Goal: Check status: Check status

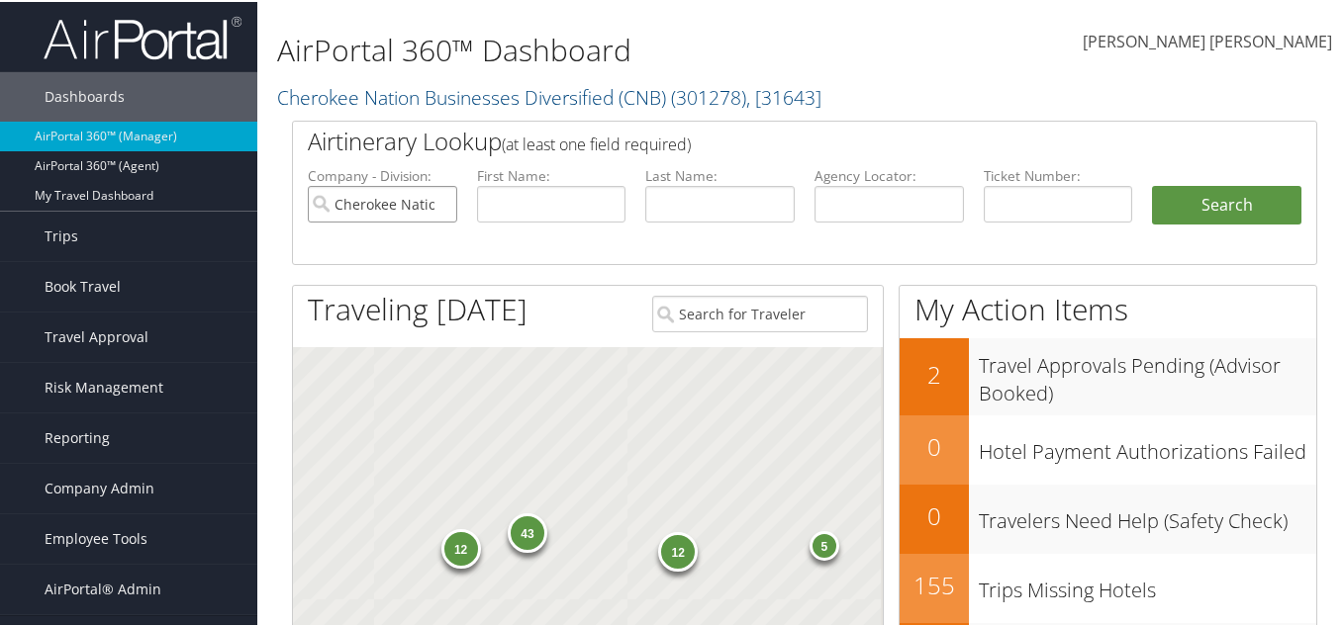
click at [433, 201] on input "Cherokee Nation Businesses Diversified (CNB)" at bounding box center [382, 202] width 149 height 37
click at [877, 194] on input "text" at bounding box center [889, 202] width 149 height 37
paste input "CLHLGC"
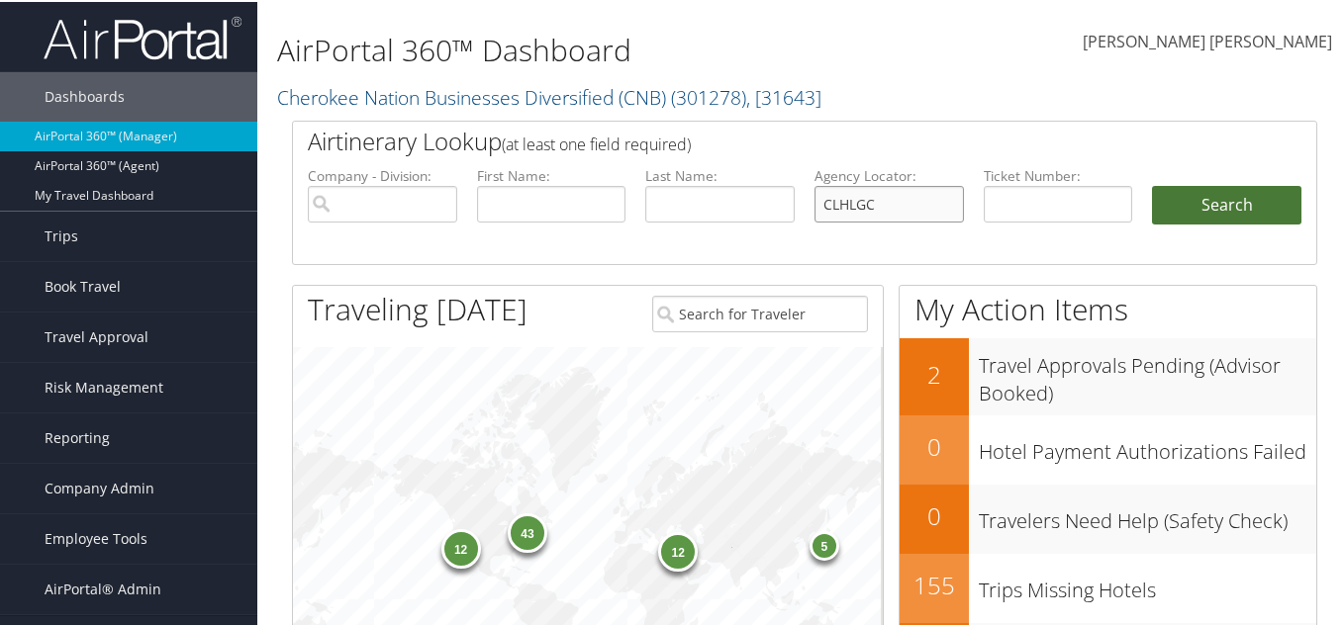
type input "CLHLGC"
click at [1219, 216] on button "Search" at bounding box center [1226, 204] width 149 height 40
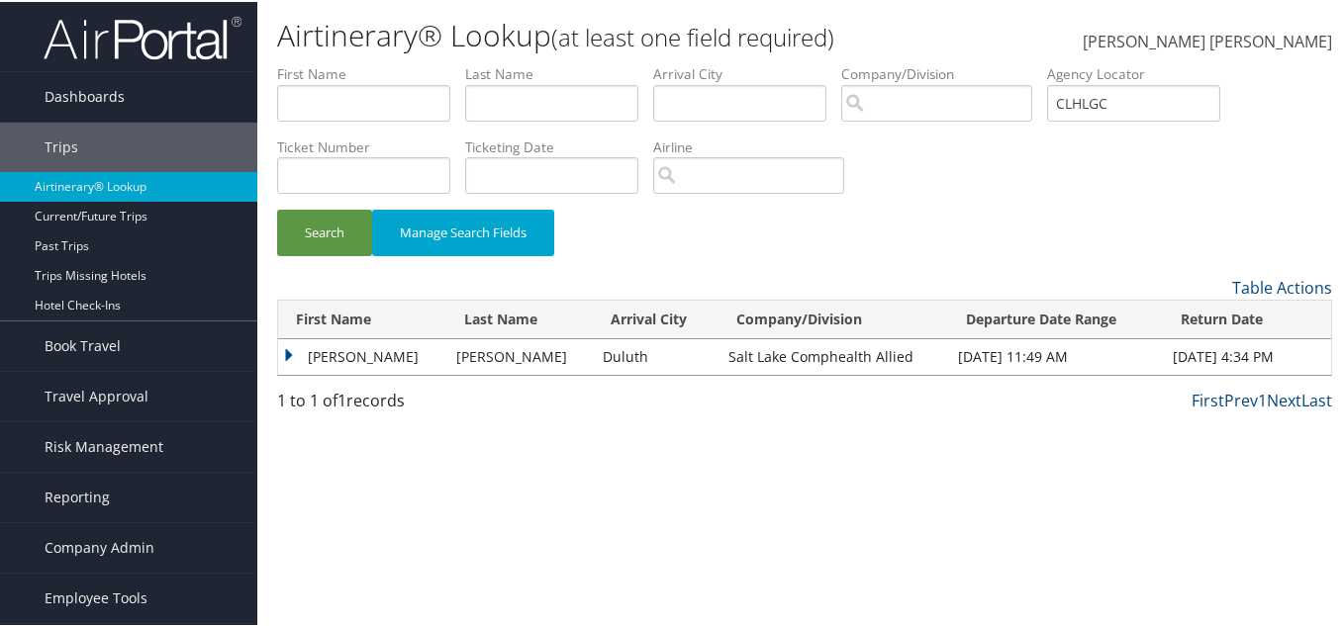
click at [310, 360] on td "Joshua" at bounding box center [362, 355] width 168 height 36
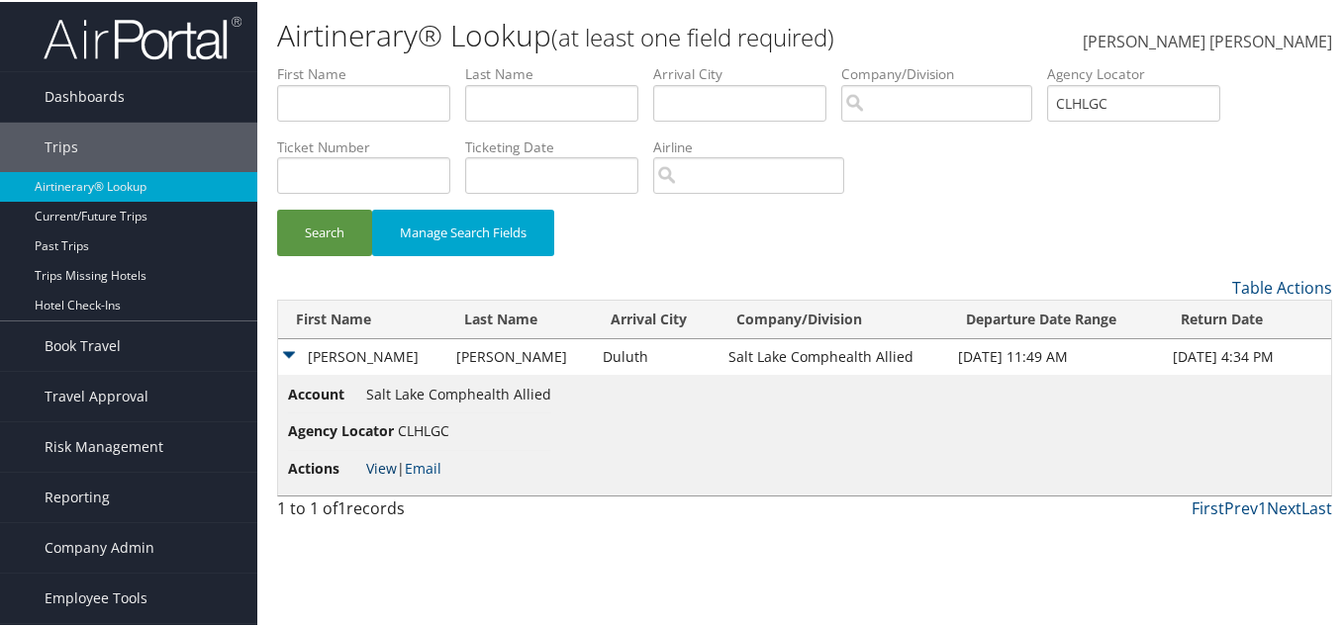
click at [385, 467] on link "View" at bounding box center [381, 466] width 31 height 19
click at [1091, 90] on input "CLHLGC" at bounding box center [1133, 101] width 173 height 37
click at [103, 95] on span "Dashboards" at bounding box center [85, 94] width 80 height 49
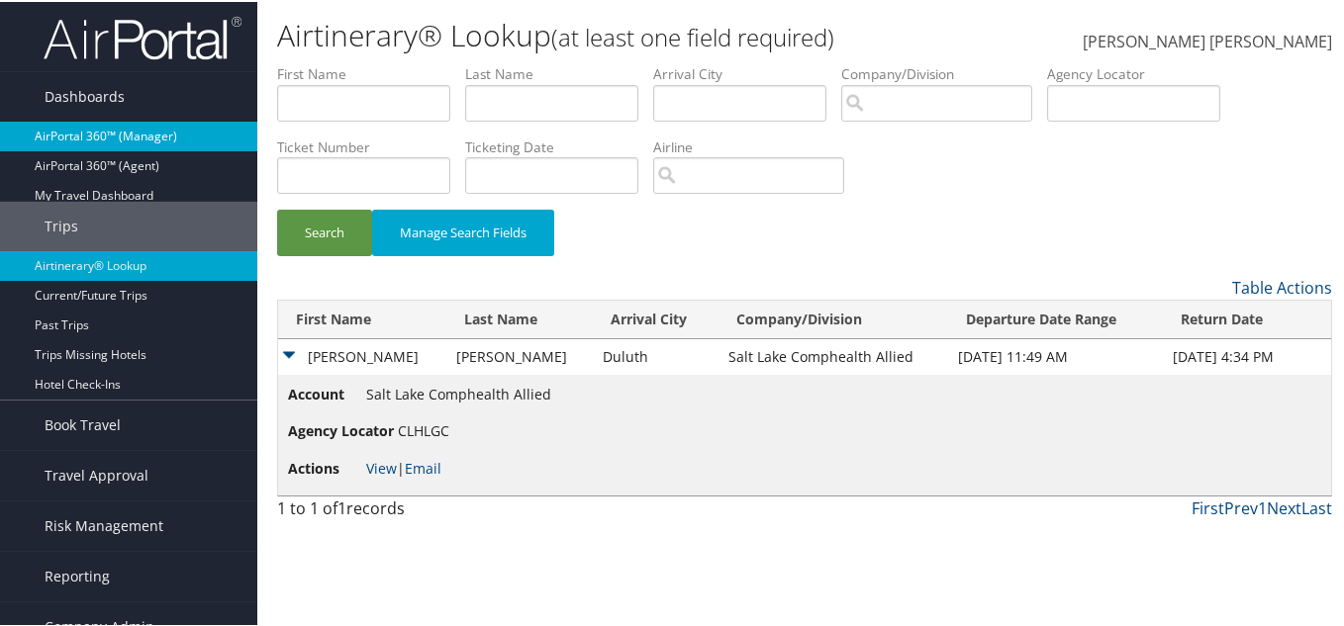
click at [128, 141] on link "AirPortal 360™ (Manager)" at bounding box center [128, 135] width 257 height 30
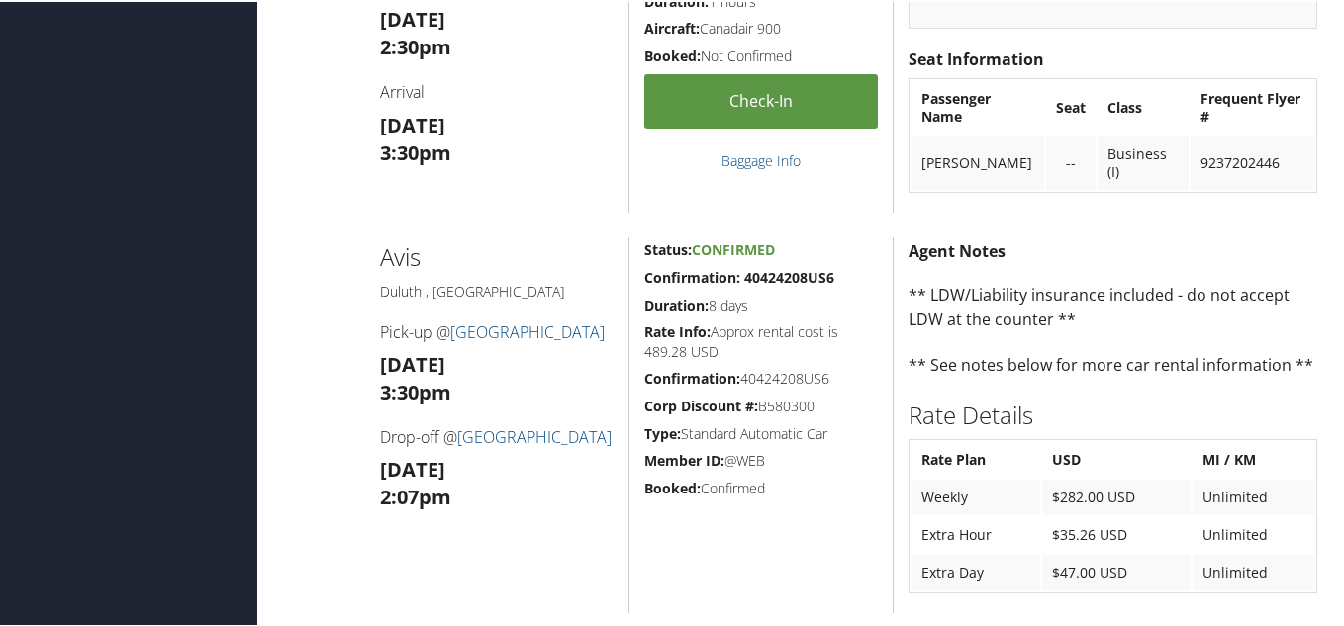
scroll to position [1979, 0]
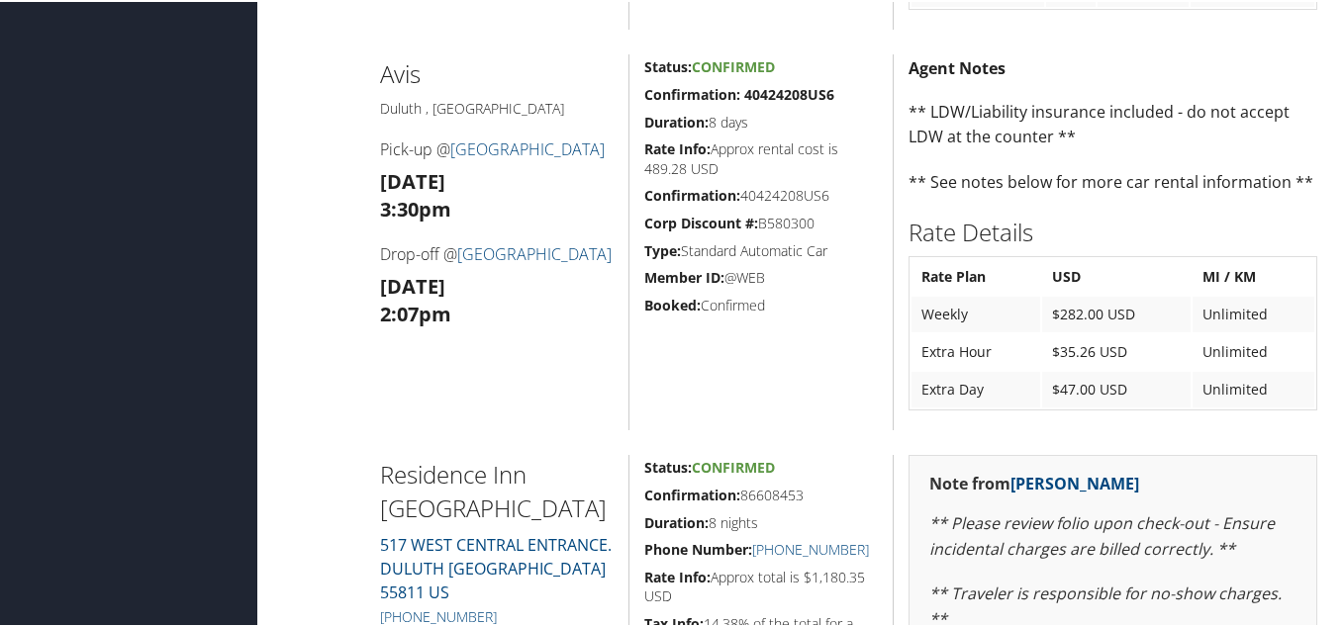
drag, startPoint x: 361, startPoint y: 72, endPoint x: 593, endPoint y: 331, distance: 346.9
click at [593, 331] on div "Avis Duluth , MN Pick-up @ Duluth International Airport Sun 12 Oct 3:30pm Drop-…" at bounding box center [804, 240] width 1055 height 376
click at [590, 327] on h3 "Mon 20 Oct 2:07pm" at bounding box center [497, 298] width 235 height 55
click at [560, 71] on h2 "Avis" at bounding box center [497, 72] width 235 height 34
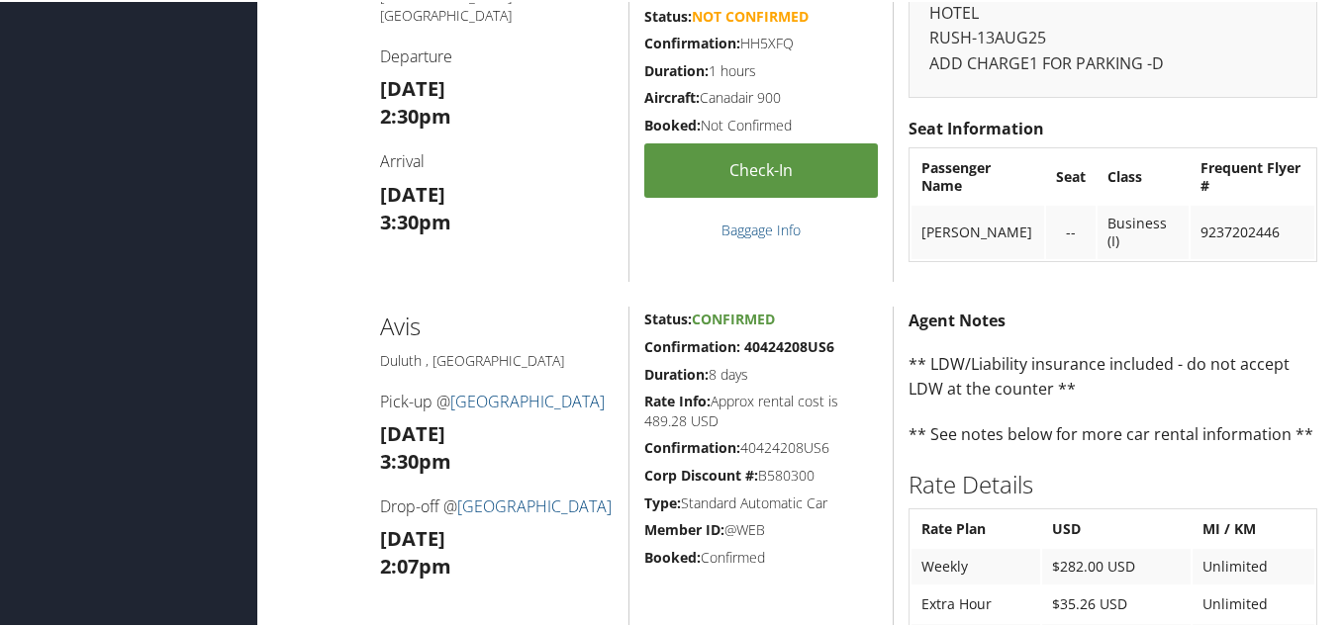
scroll to position [1715, 0]
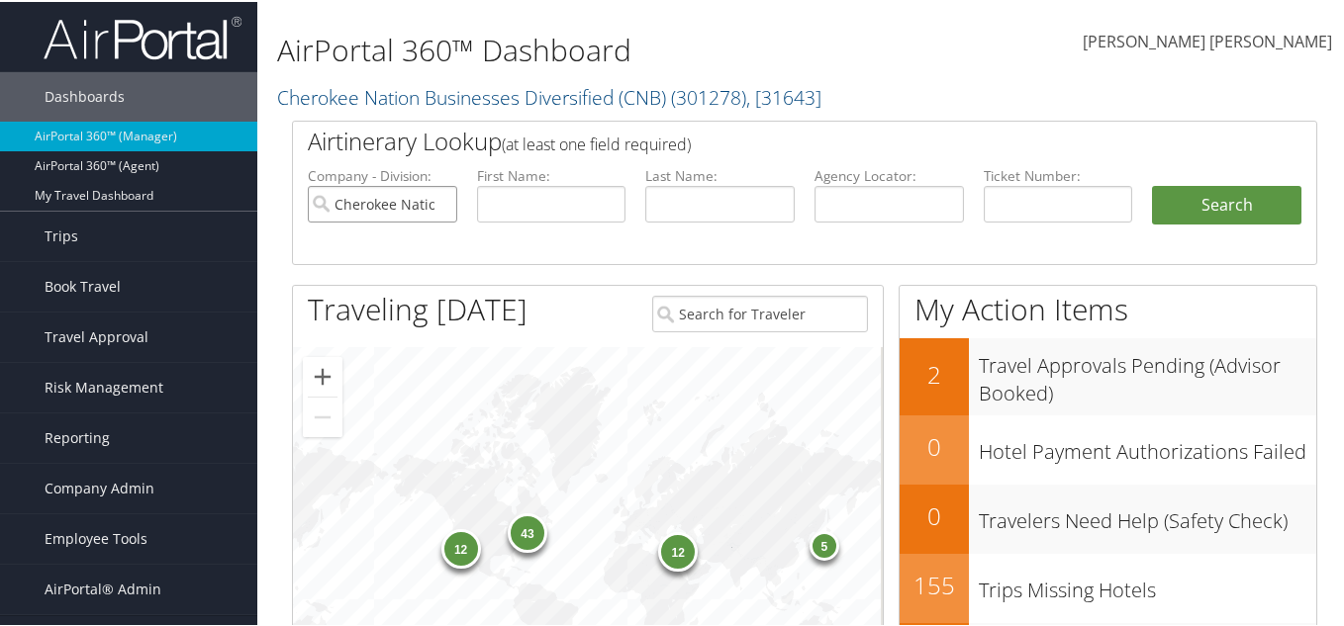
click at [443, 198] on input "Cherokee Nation Businesses Diversified (CNB)" at bounding box center [382, 202] width 149 height 37
click at [1248, 39] on span "[PERSON_NAME] [PERSON_NAME]" at bounding box center [1207, 40] width 249 height 22
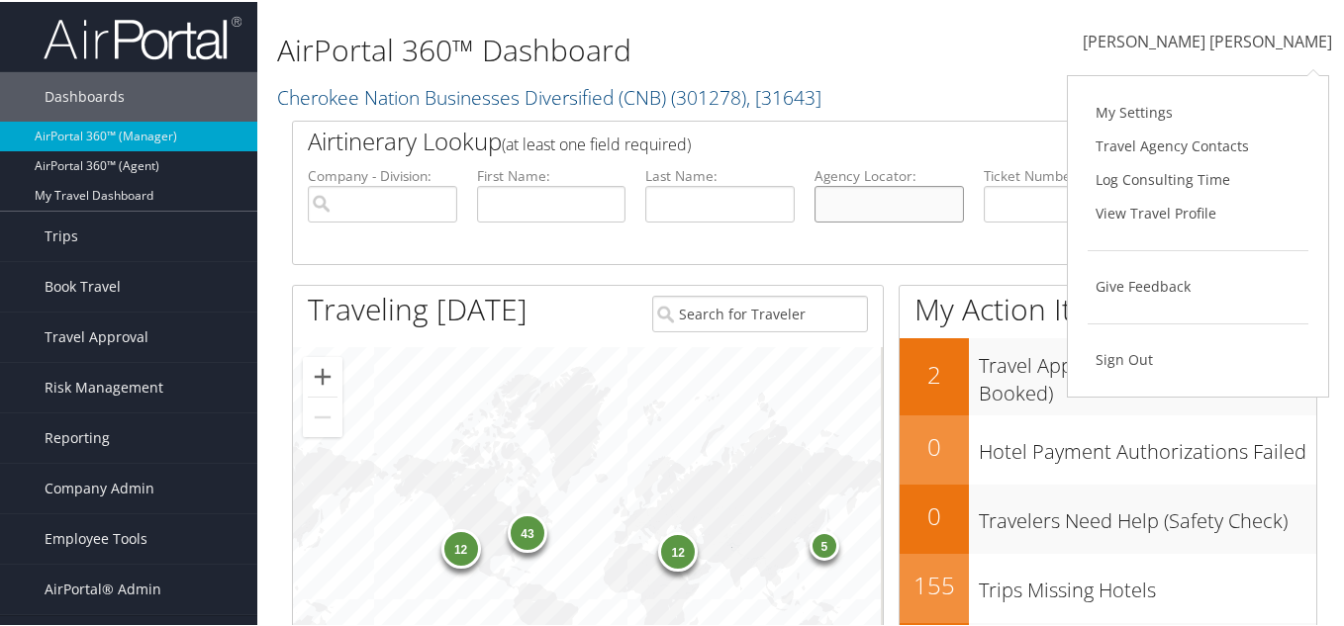
click at [852, 203] on input "text" at bounding box center [889, 202] width 149 height 37
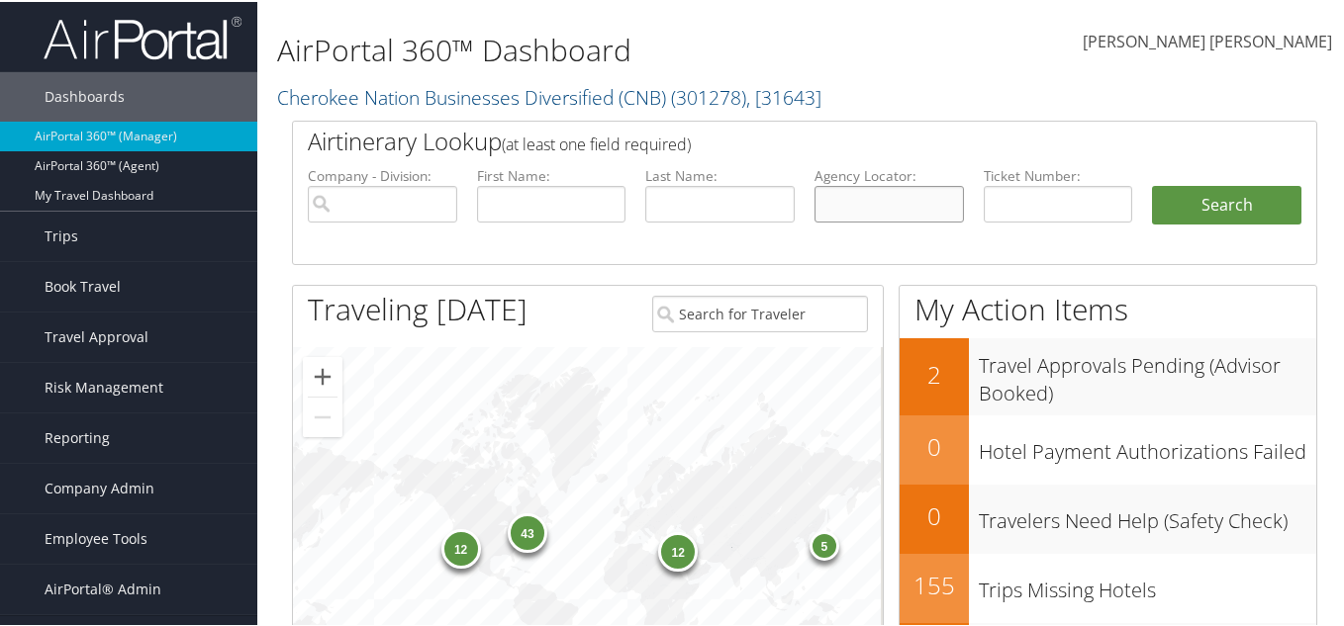
paste input "CLHLGC"
type input "CLHLGC"
click at [1170, 215] on button "Search" at bounding box center [1226, 204] width 149 height 40
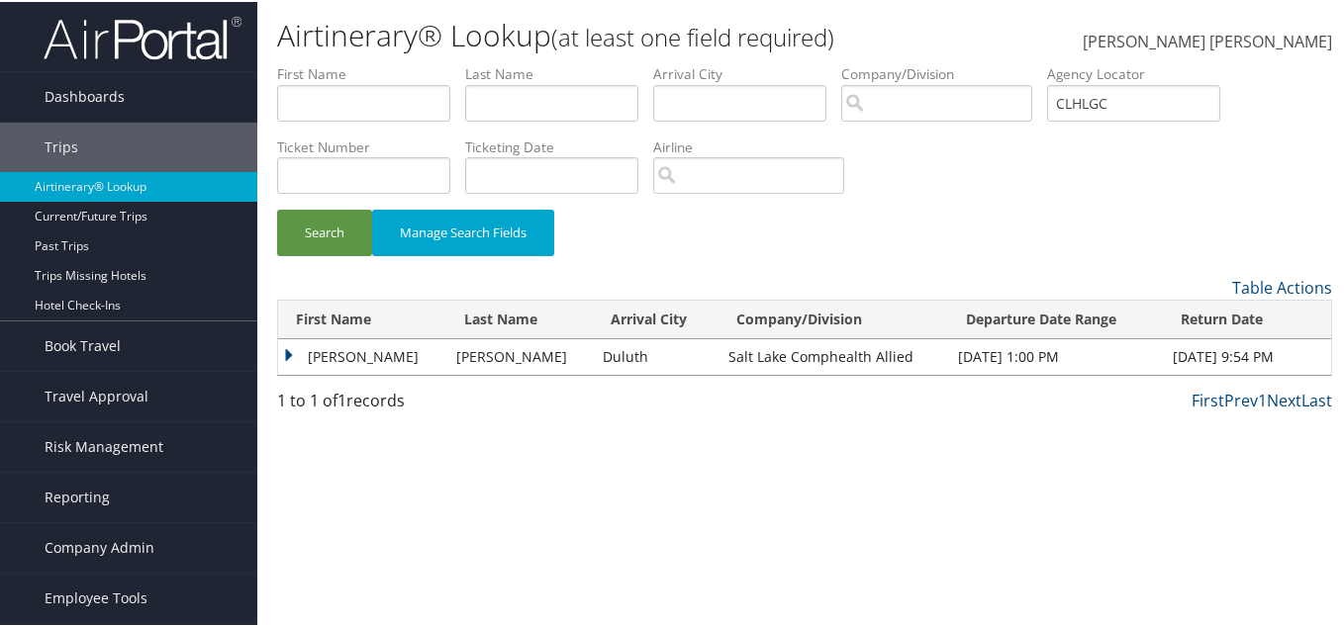
click at [290, 349] on td "Joshua" at bounding box center [362, 355] width 168 height 36
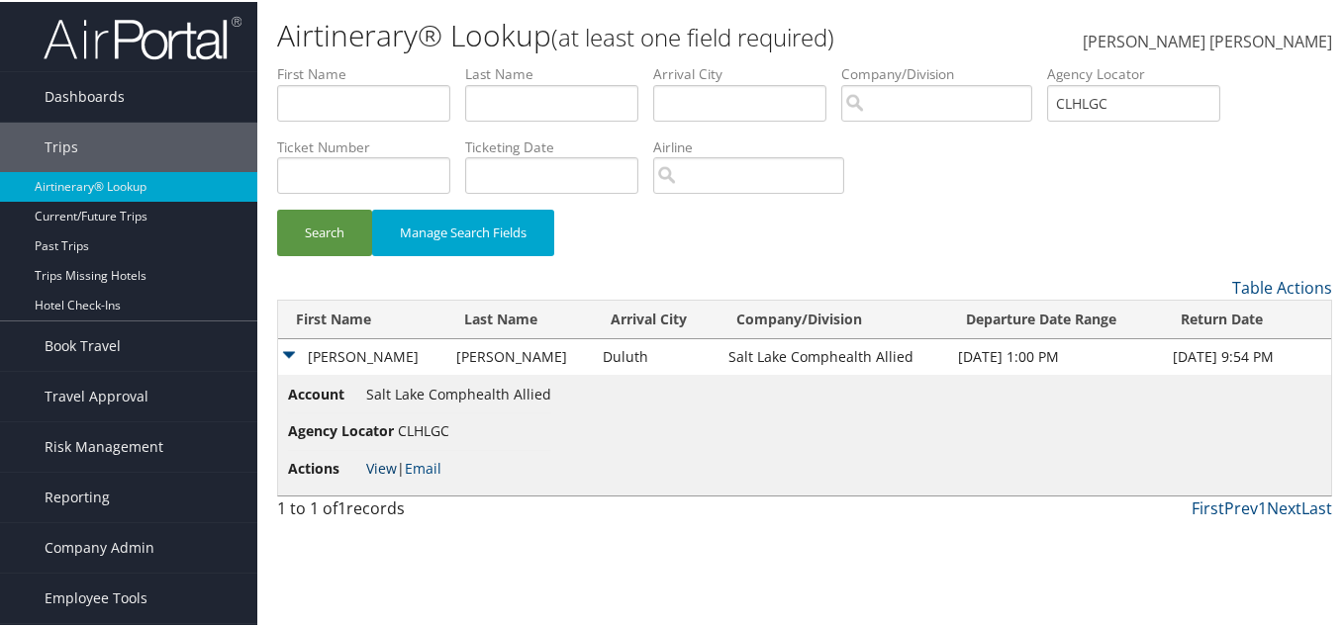
click at [385, 470] on link "View" at bounding box center [381, 466] width 31 height 19
click at [1202, 40] on span "[PERSON_NAME] [PERSON_NAME]" at bounding box center [1207, 40] width 249 height 22
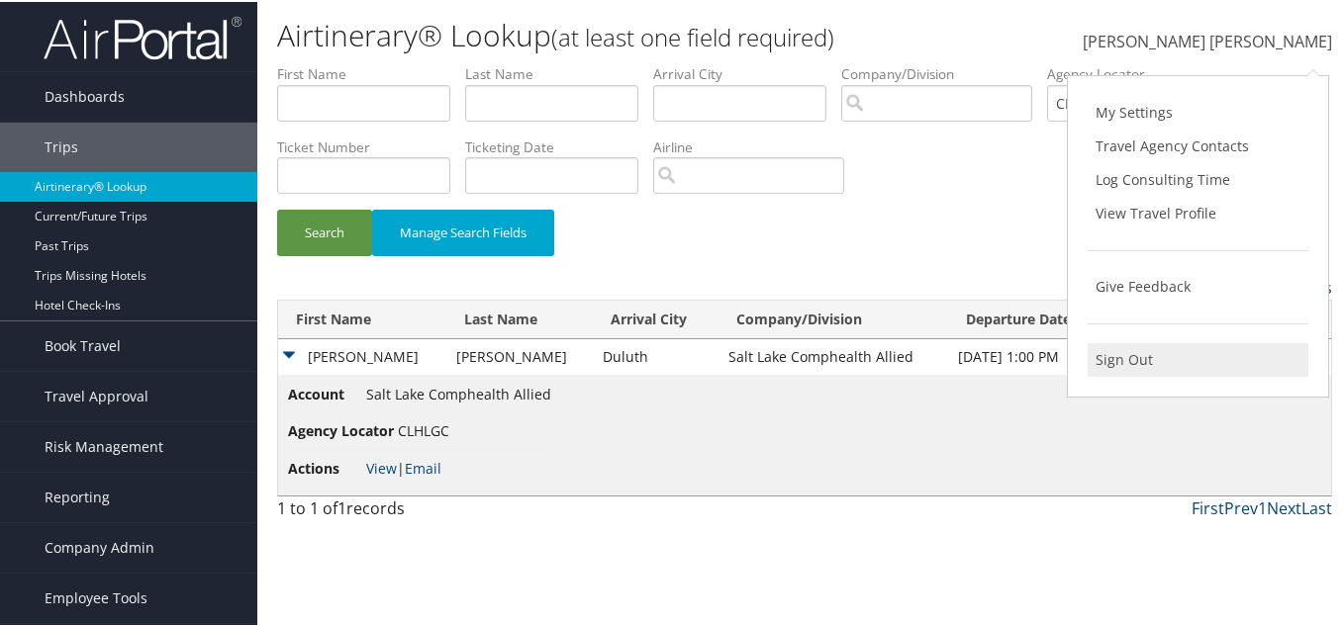
click at [1116, 358] on link "Sign Out" at bounding box center [1198, 358] width 221 height 34
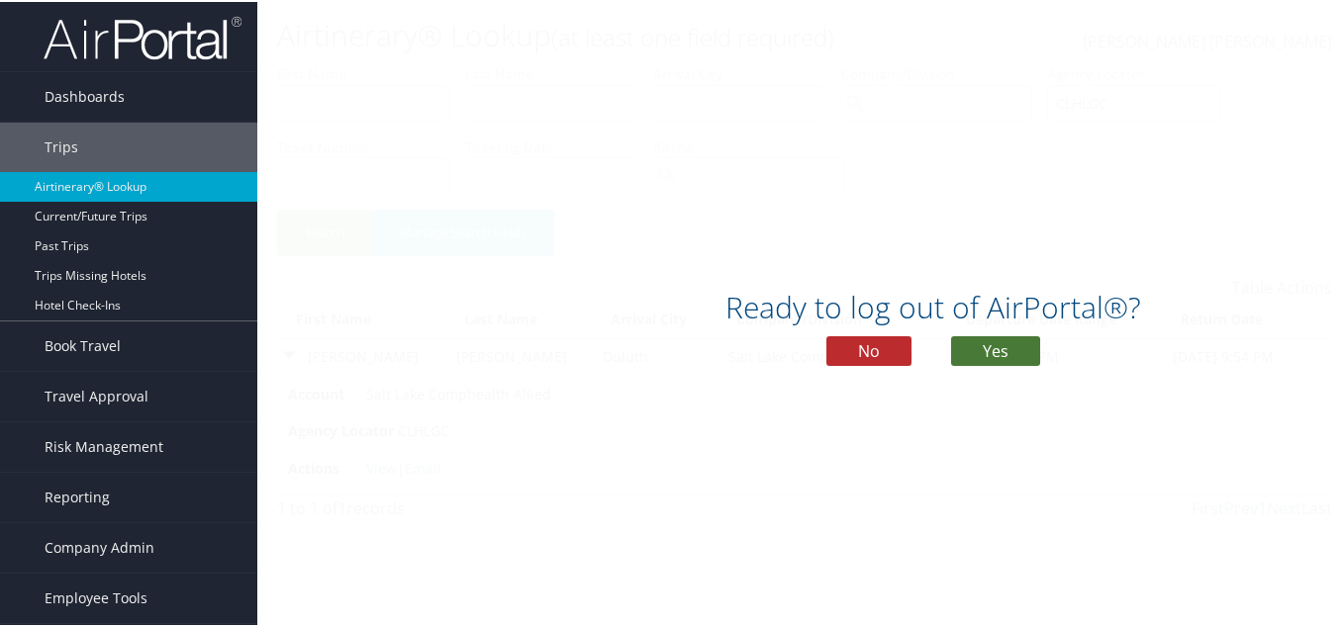
click at [986, 353] on button "Yes" at bounding box center [995, 350] width 89 height 30
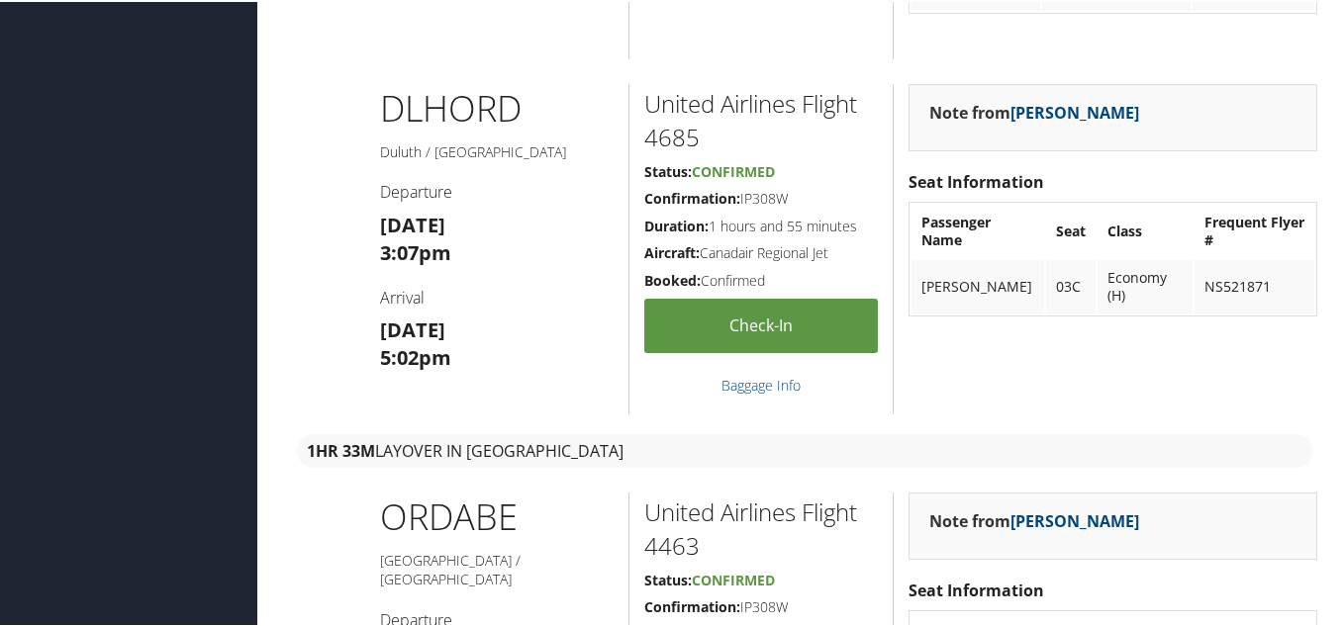
scroll to position [2244, 0]
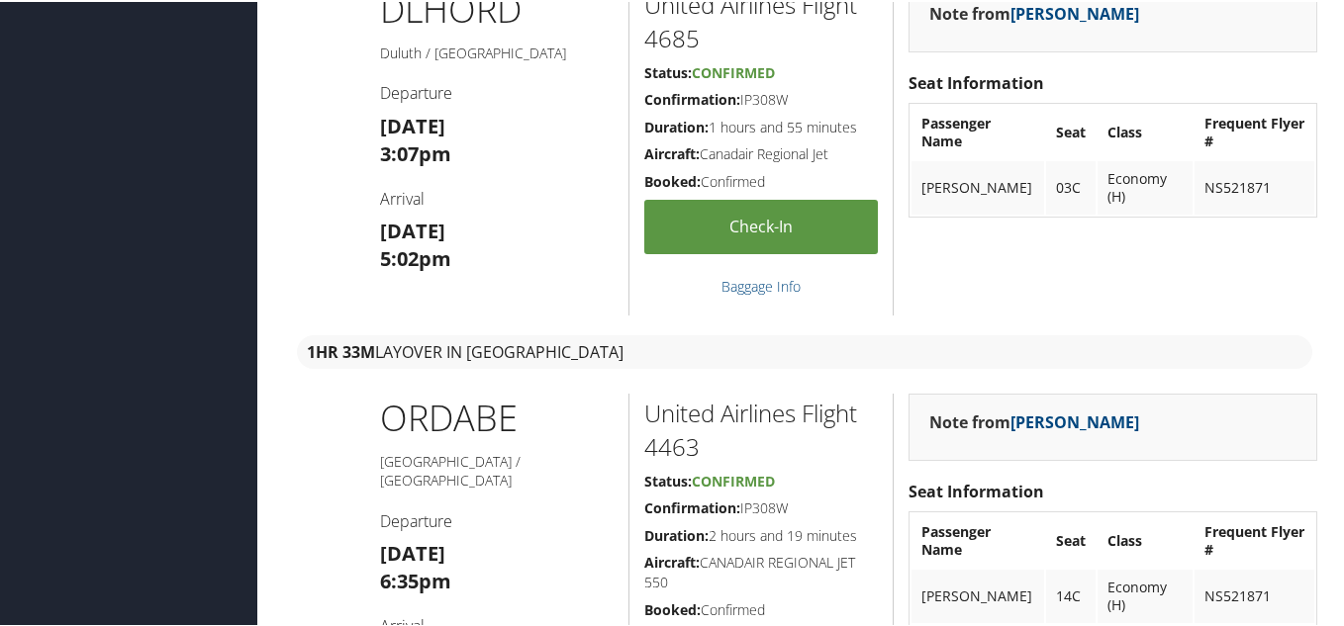
click at [867, 58] on div "United Airlines Flight 4685 Status: Confirmed Confirmation: IP308W Duration: 1 …" at bounding box center [760, 148] width 264 height 331
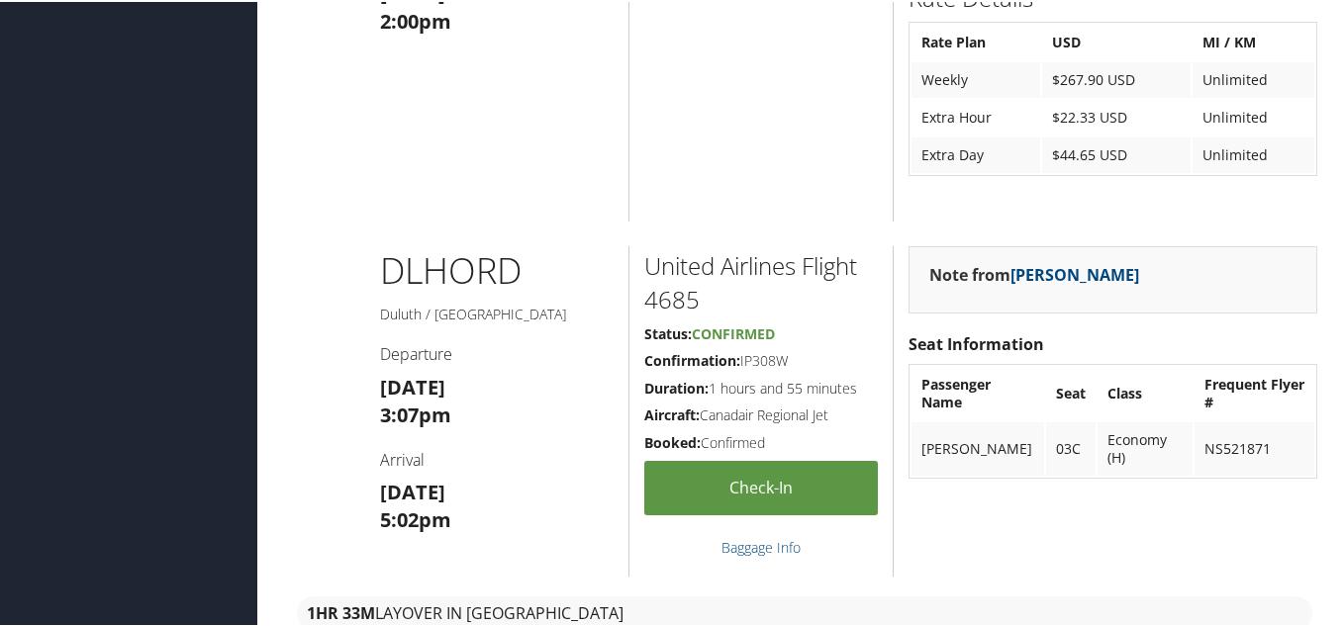
scroll to position [1979, 0]
